Goal: Navigation & Orientation: Find specific page/section

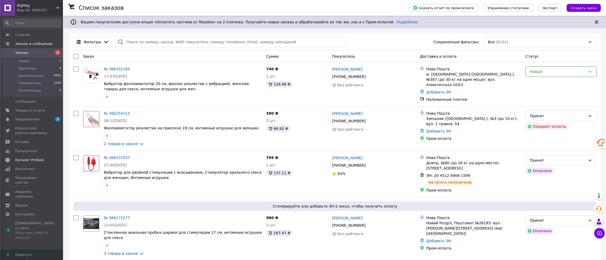
click at [42, 159] on span "Каталог ProSale" at bounding box center [31, 160] width 33 height 5
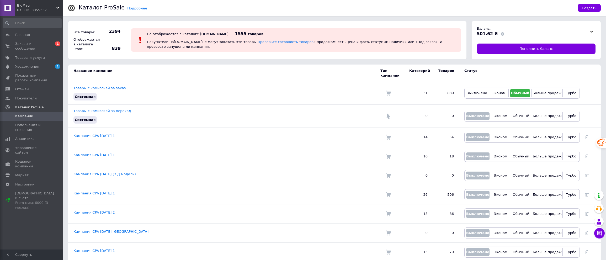
click at [56, 6] on div "BigMag Ваш ID: 3355337" at bounding box center [39, 8] width 48 height 16
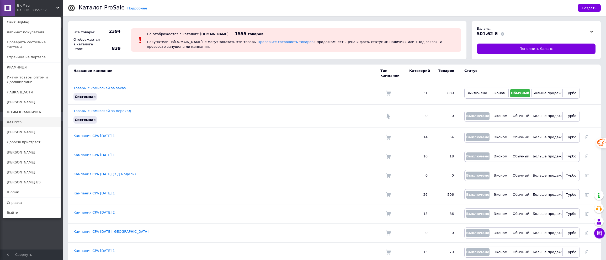
click at [25, 117] on link "КАТРУСЯ" at bounding box center [32, 122] width 58 height 10
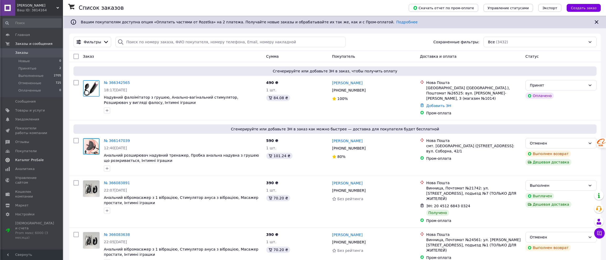
click at [35, 157] on link "Каталог ProSale" at bounding box center [32, 160] width 64 height 9
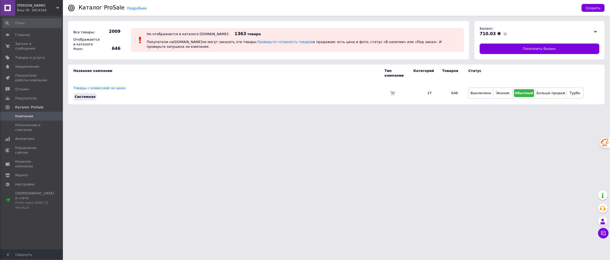
click at [59, 5] on div "КАТРУСЯ Ваш ID: 3814164" at bounding box center [39, 8] width 48 height 16
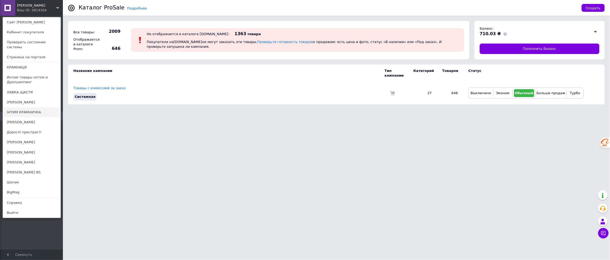
click at [47, 108] on link "ІНТИМ КРАМНИЧКА" at bounding box center [32, 112] width 58 height 10
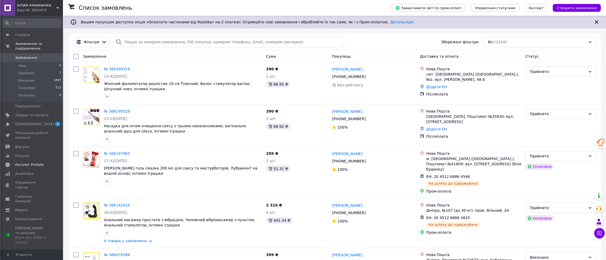
click at [36, 162] on span "Каталог ProSale" at bounding box center [29, 164] width 28 height 5
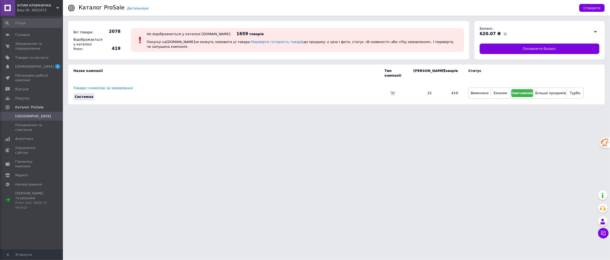
click at [60, 6] on div "ІНТИМ КРАМНИЧКА Ваш ID: 3831072" at bounding box center [39, 8] width 48 height 16
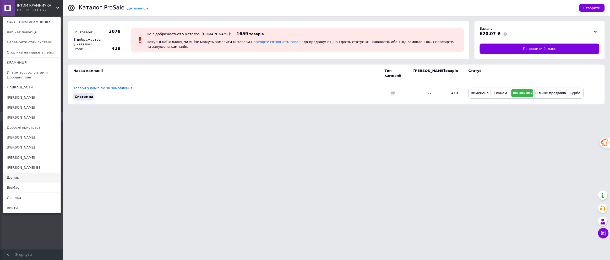
click at [34, 173] on link "Шопик" at bounding box center [32, 178] width 58 height 10
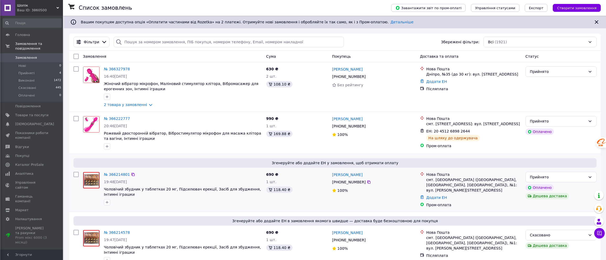
scroll to position [33, 0]
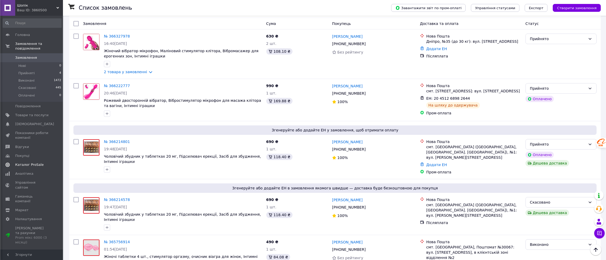
click at [37, 162] on span "Каталог ProSale" at bounding box center [29, 164] width 28 height 5
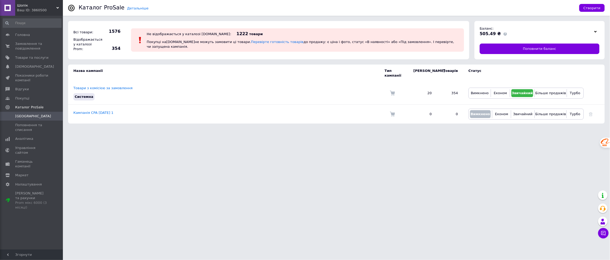
click at [60, 5] on div "Шопік Ваш ID: 3860500" at bounding box center [39, 8] width 48 height 16
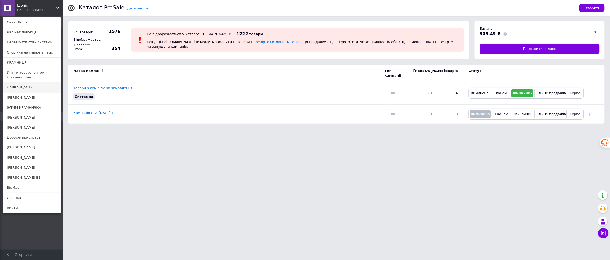
click at [44, 84] on link "ЛАВКА ЩАСТЯ" at bounding box center [32, 87] width 58 height 10
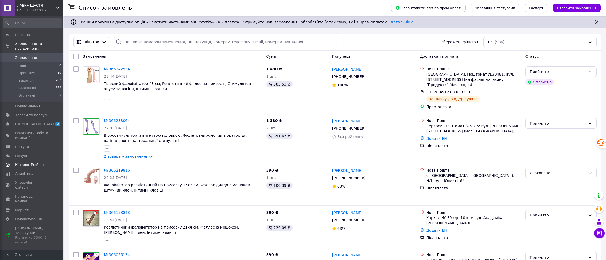
click at [39, 162] on span "Каталог ProSale" at bounding box center [29, 164] width 28 height 5
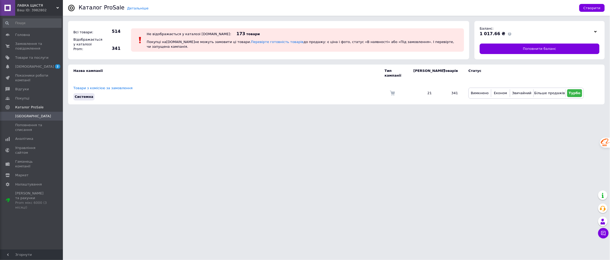
click at [56, 6] on div "ЛАВКА ЩАСТЯ Ваш ID: 3982802" at bounding box center [39, 8] width 48 height 16
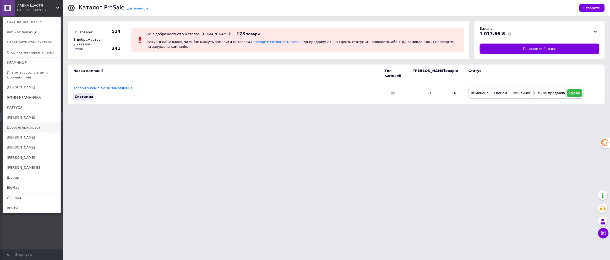
click at [39, 128] on link "Дорослі пристрасті" at bounding box center [32, 127] width 58 height 10
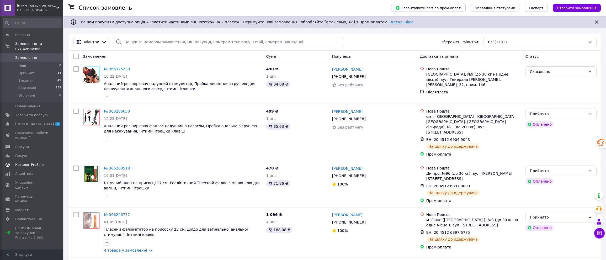
click at [40, 162] on span "Каталог ProSale" at bounding box center [31, 164] width 33 height 5
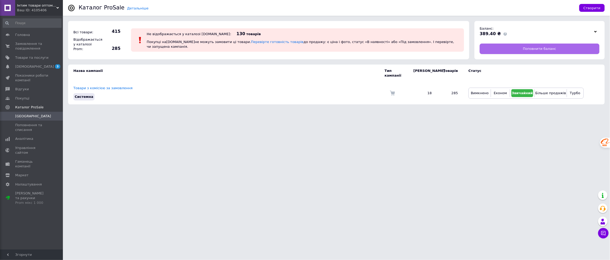
click at [510, 49] on link "Поповнити баланс" at bounding box center [540, 49] width 120 height 10
click at [58, 4] on div "Інтим товари оптом та Дропшипінг Ваш ID: 4105406" at bounding box center [39, 8] width 48 height 16
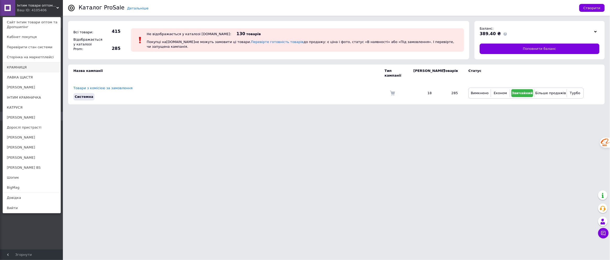
click at [31, 64] on link "КРАМНИЦЯ" at bounding box center [32, 67] width 58 height 10
